Goal: Register for event/course

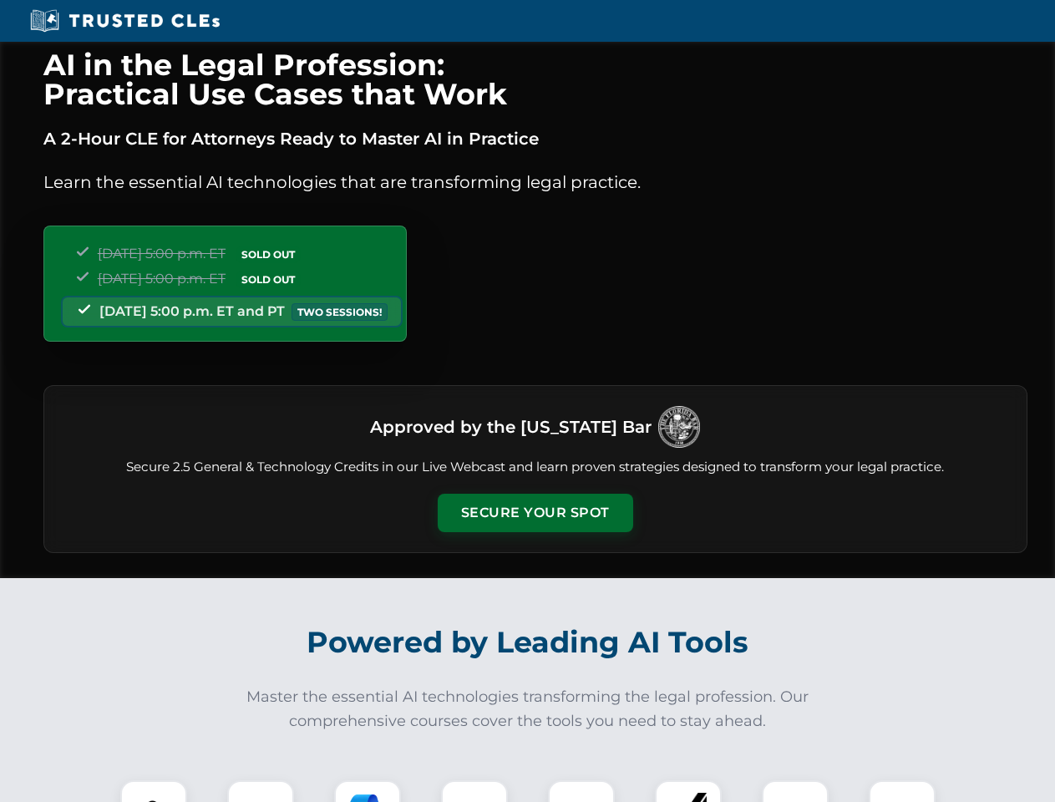
click at [534, 513] on button "Secure Your Spot" at bounding box center [535, 512] width 195 height 38
click at [154, 791] on img at bounding box center [153, 813] width 48 height 48
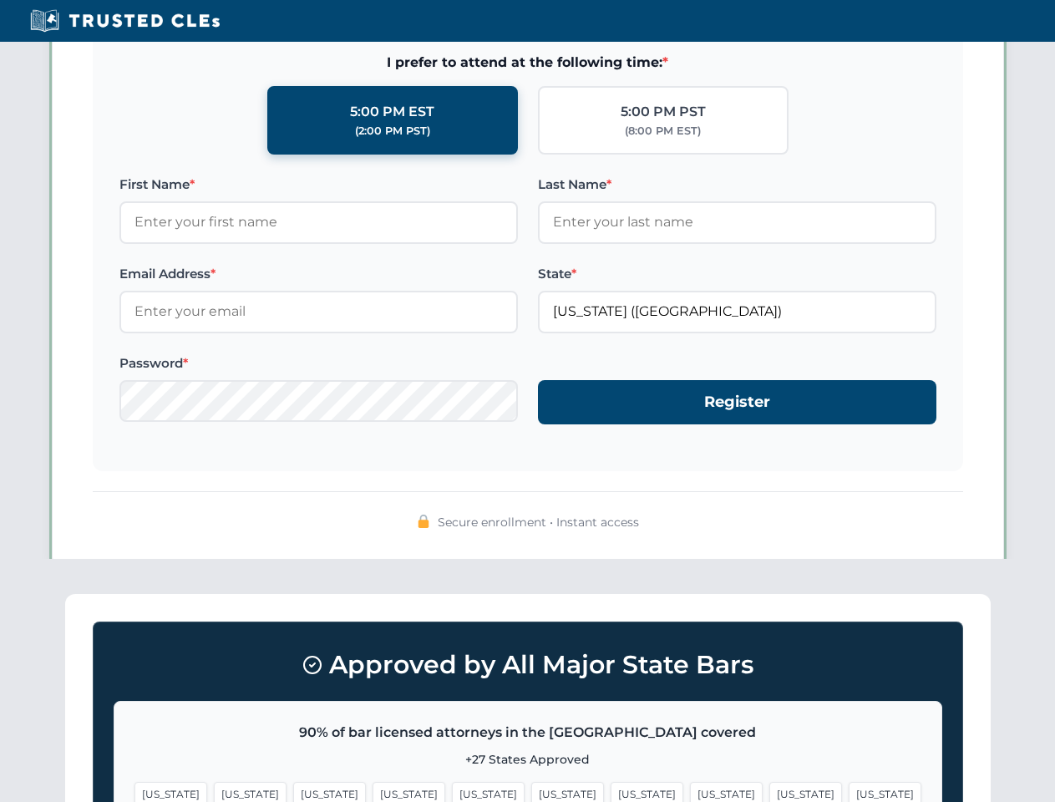
click at [610, 791] on span "[US_STATE]" at bounding box center [646, 794] width 73 height 24
click at [769, 791] on span "[US_STATE]" at bounding box center [805, 794] width 73 height 24
